Goal: Transaction & Acquisition: Purchase product/service

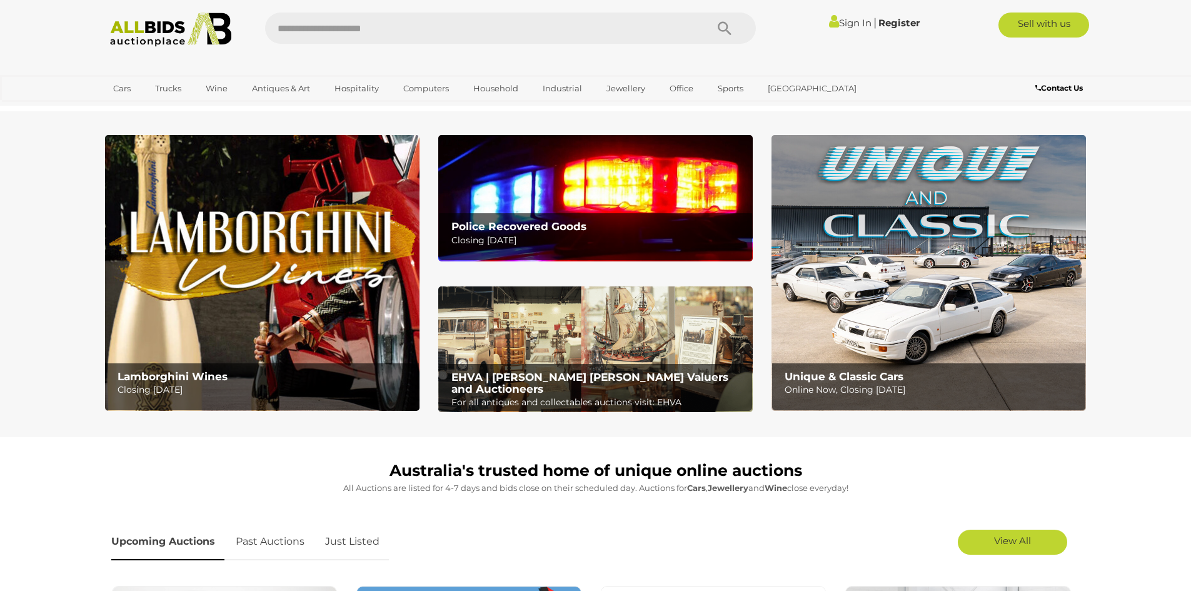
click at [513, 225] on b "Police Recovered Goods" at bounding box center [518, 226] width 135 height 13
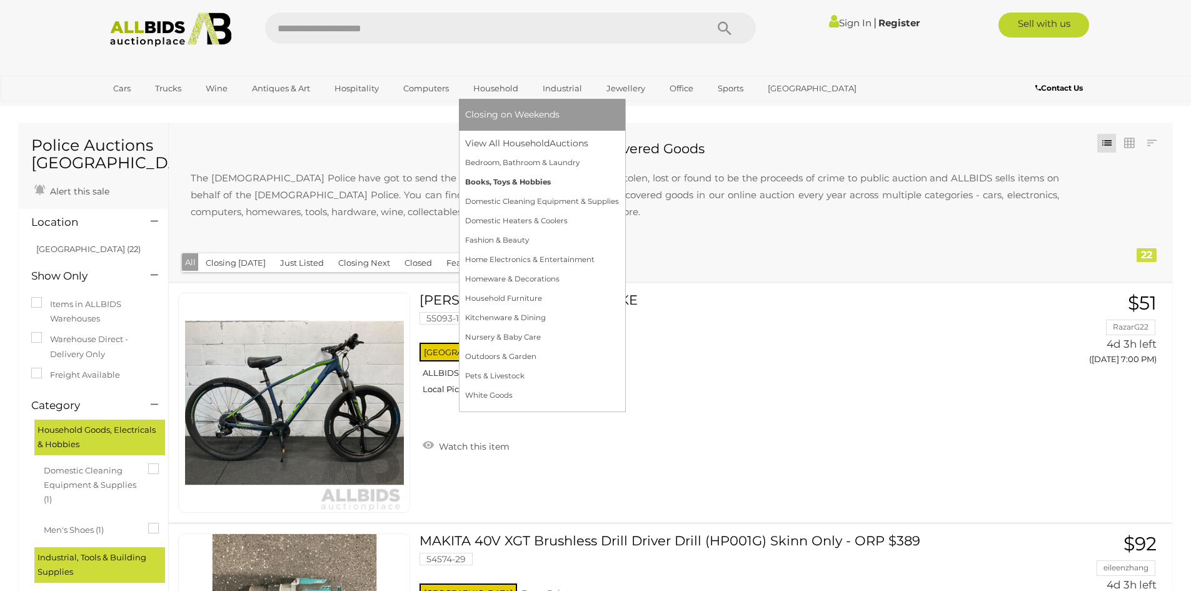
click at [491, 183] on link "Books, Toys & Hobbies" at bounding box center [542, 182] width 154 height 19
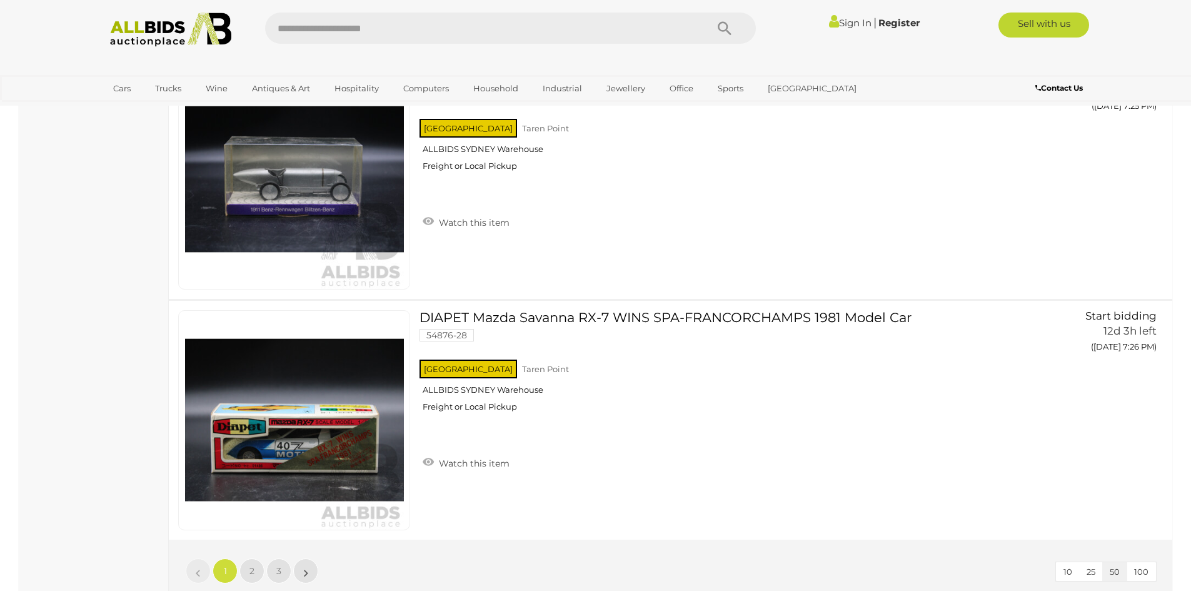
scroll to position [12253, 0]
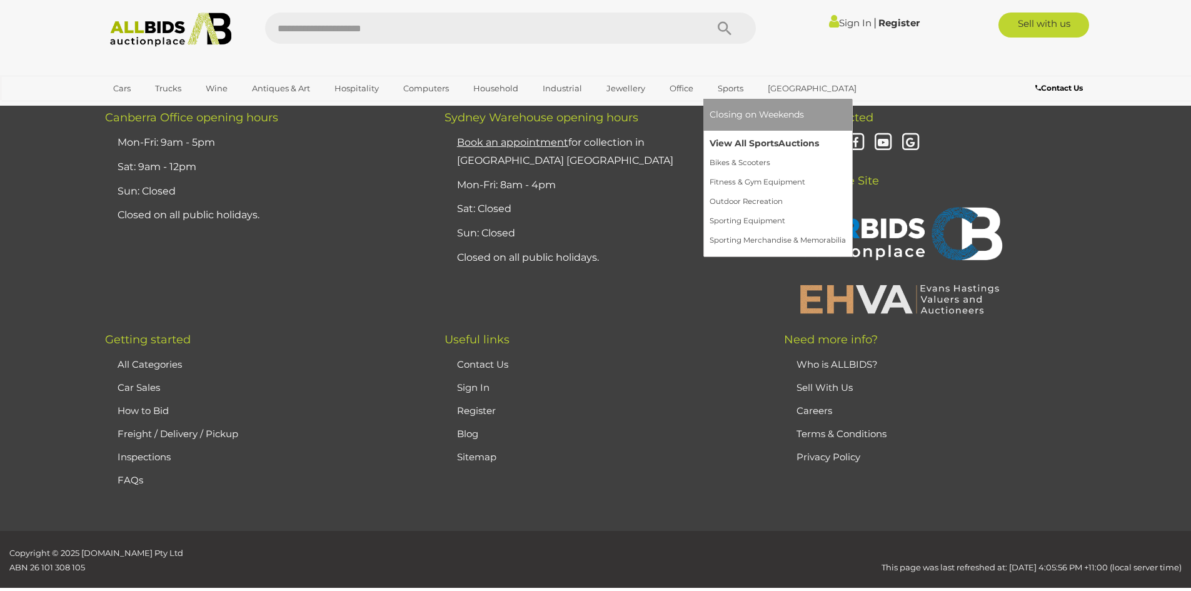
click at [731, 148] on link "View All Sports Auctions" at bounding box center [778, 143] width 136 height 19
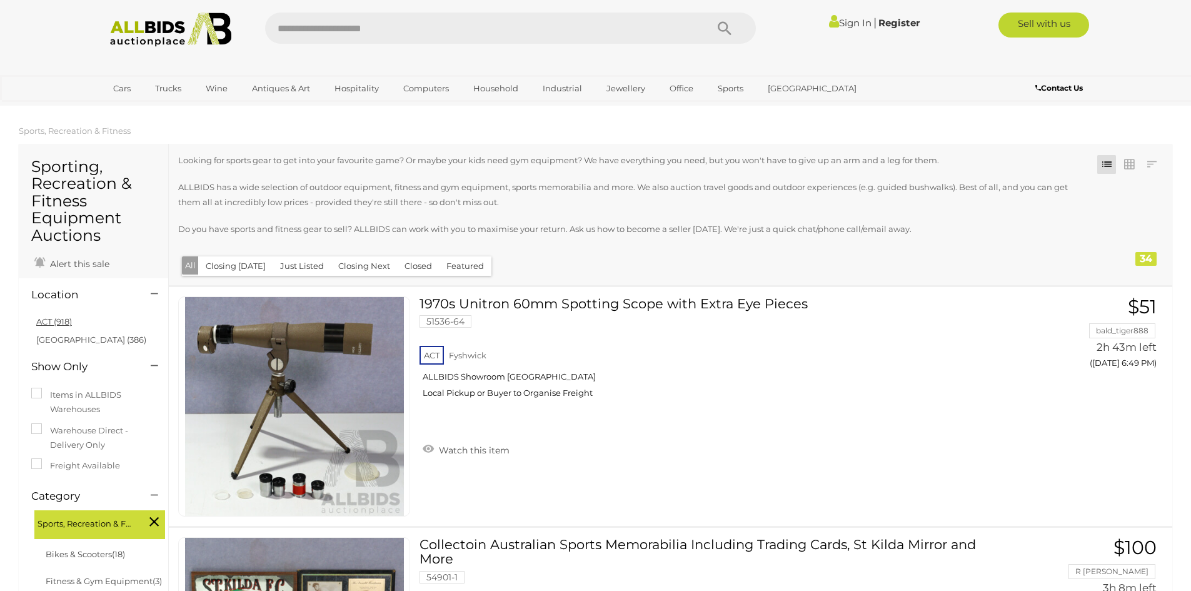
click at [48, 316] on link "ACT (918)" at bounding box center [54, 321] width 36 height 10
